Goal: Contribute content

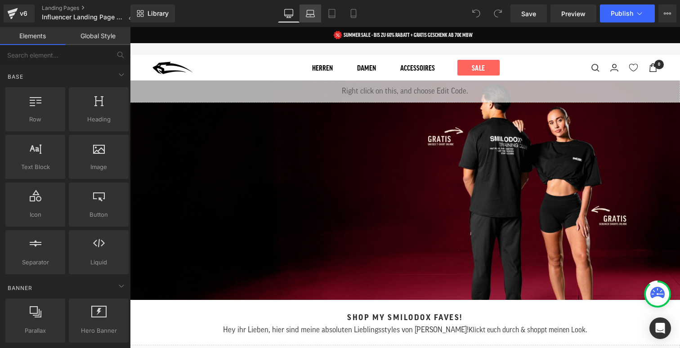
click at [314, 13] on icon at bounding box center [310, 13] width 9 height 9
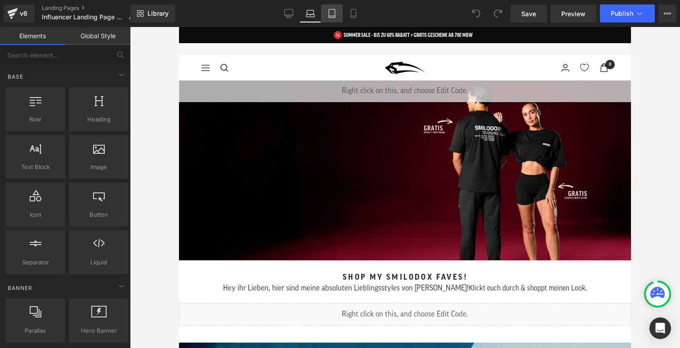
click at [337, 18] on link "Tablet" at bounding box center [332, 13] width 22 height 18
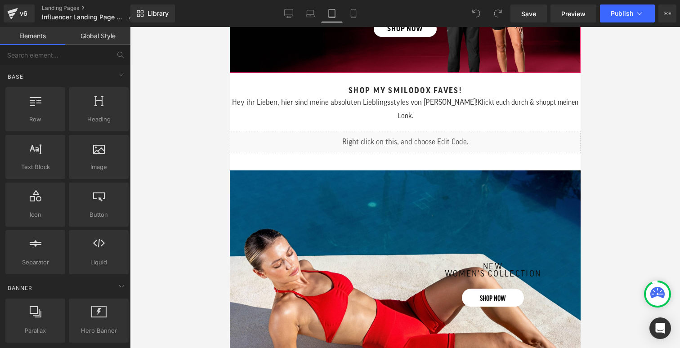
scroll to position [146, 0]
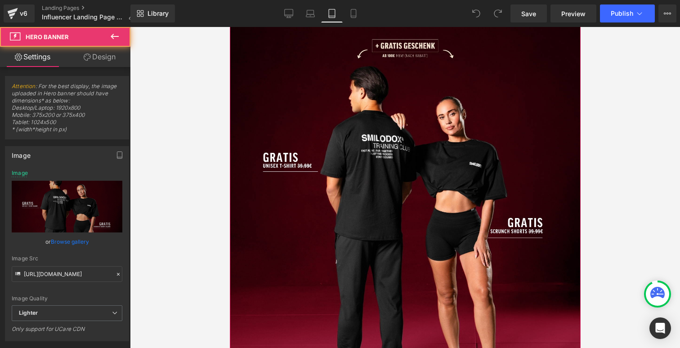
click at [350, 74] on div "Liquid" at bounding box center [404, 168] width 351 height 468
click at [286, 149] on div "Liquid" at bounding box center [404, 168] width 351 height 468
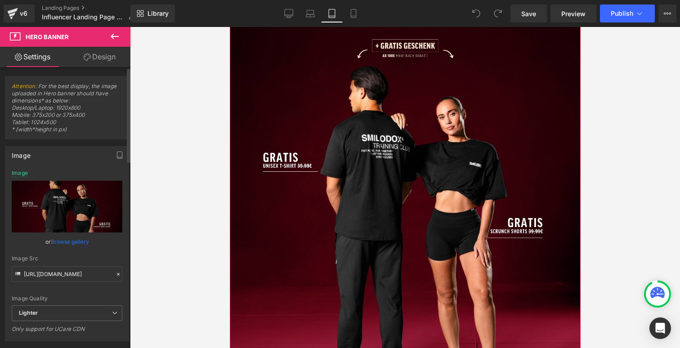
click at [85, 242] on link "Browse gallery" at bounding box center [70, 242] width 38 height 16
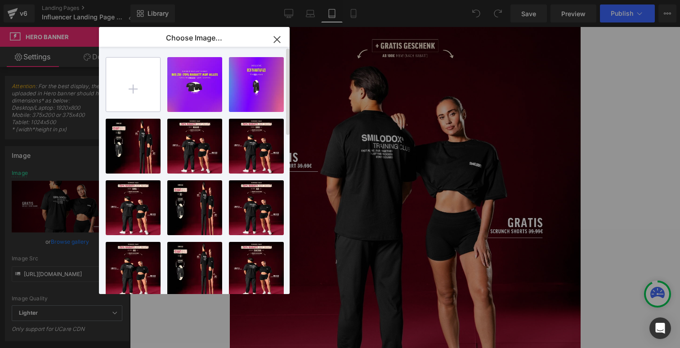
click at [133, 90] on input "file" at bounding box center [133, 85] width 54 height 54
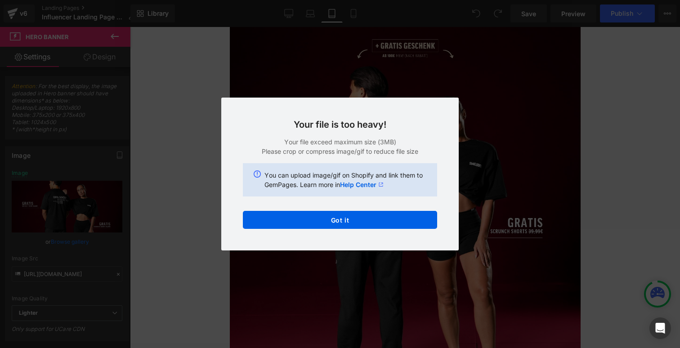
click at [365, 0] on div "Text Color Highlight Color #333333 Choose Image... Back to Library Insert Summe…" at bounding box center [340, 0] width 680 height 0
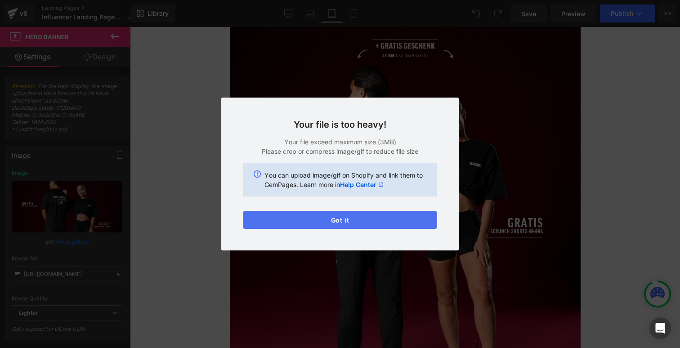
click at [291, 218] on button "Got it" at bounding box center [340, 220] width 194 height 18
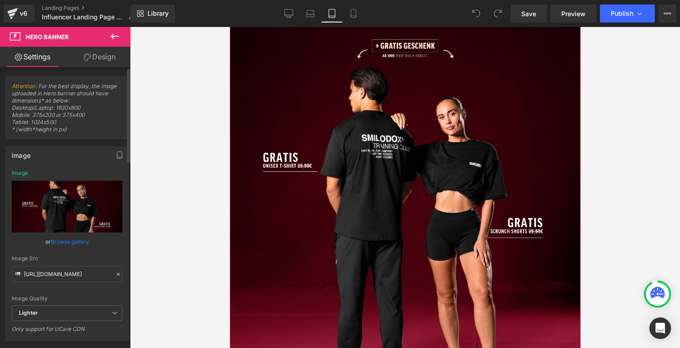
click at [71, 242] on link "Browse gallery" at bounding box center [70, 242] width 38 height 16
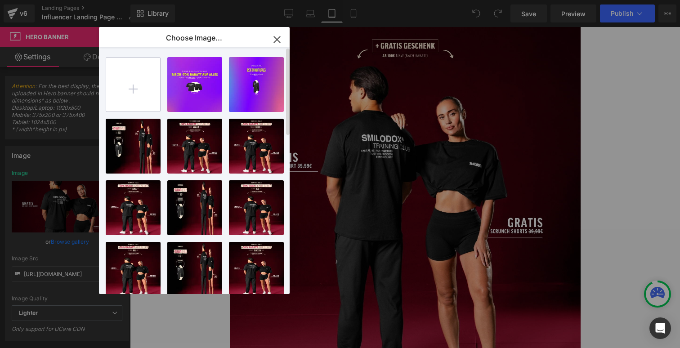
click at [148, 91] on input "file" at bounding box center [133, 85] width 54 height 54
type input "C:\fakepath\Summer Sale Mobile Banner-.jpg"
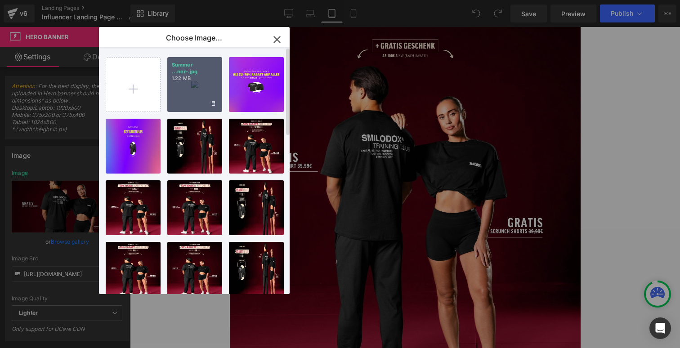
click at [190, 105] on div "Summer ...ner-.jpg 1.22 MB" at bounding box center [194, 84] width 55 height 55
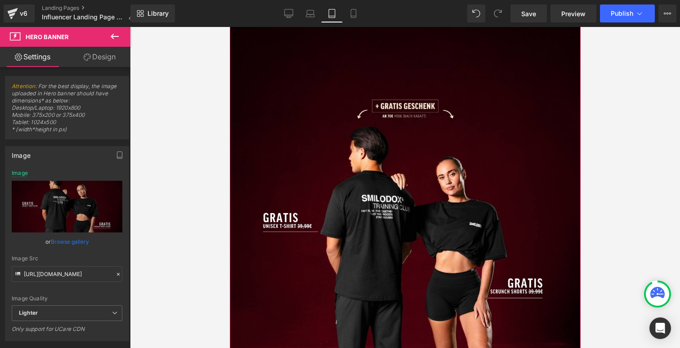
scroll to position [49, 0]
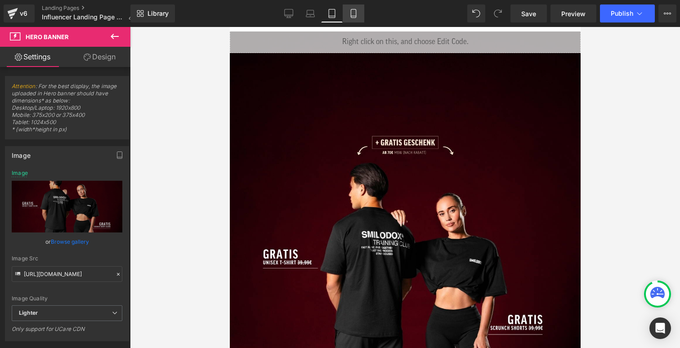
click at [358, 13] on icon at bounding box center [353, 13] width 9 height 9
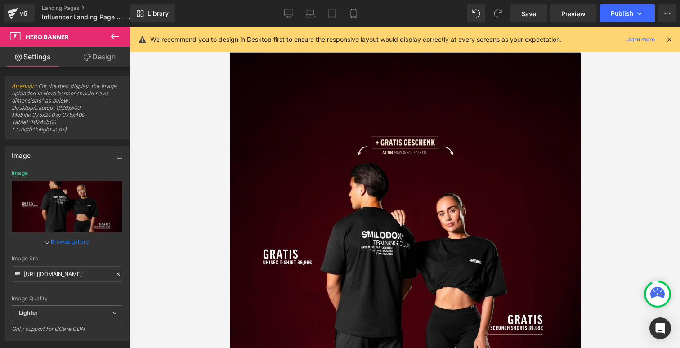
scroll to position [50, 0]
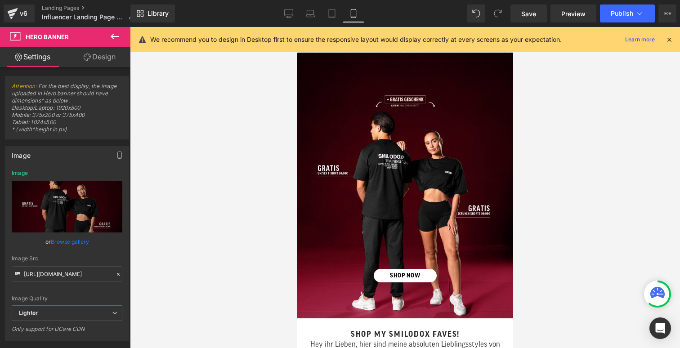
click at [360, 113] on div "Liquid" at bounding box center [405, 175] width 216 height 288
click at [63, 240] on link "Browse gallery" at bounding box center [70, 242] width 38 height 16
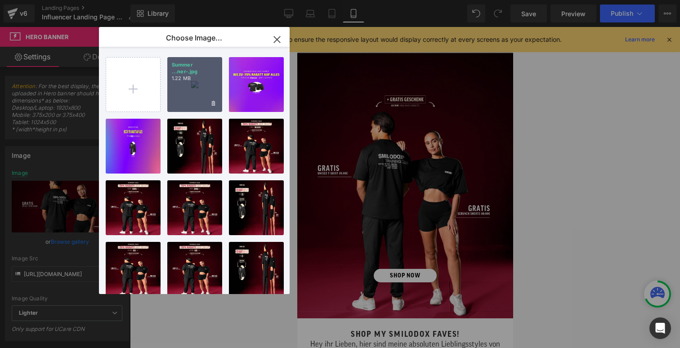
click at [184, 111] on div "Summer ...ner-.jpg 1.22 MB" at bounding box center [194, 84] width 55 height 55
type input "[URL][DOMAIN_NAME]"
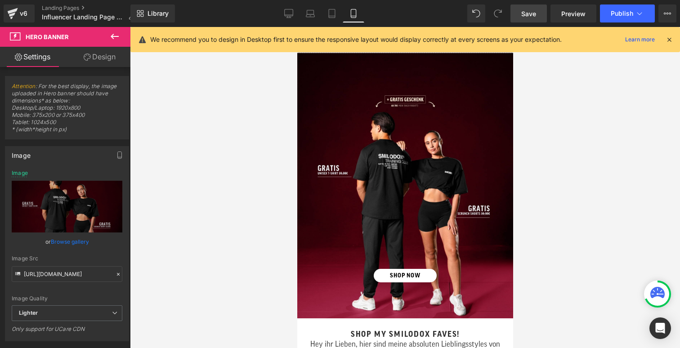
click at [536, 13] on span "Save" at bounding box center [528, 13] width 15 height 9
